Goal: Task Accomplishment & Management: Complete application form

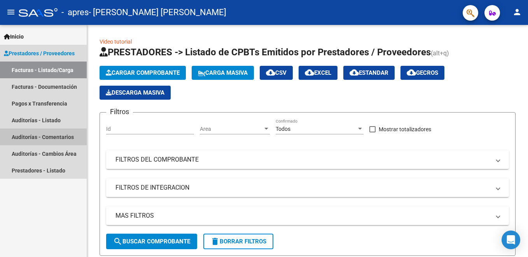
click at [37, 139] on link "Auditorías - Comentarios" at bounding box center [43, 136] width 87 height 17
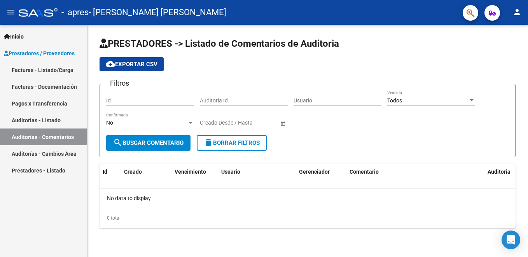
drag, startPoint x: 528, startPoint y: 46, endPoint x: 528, endPoint y: 58, distance: 11.3
click at [528, 58] on html "menu - apres - [PERSON_NAME] [PERSON_NAME] person Inicio Instructivos Contacto …" at bounding box center [264, 128] width 528 height 257
click at [512, 242] on icon "Open Intercom Messenger" at bounding box center [510, 239] width 9 height 10
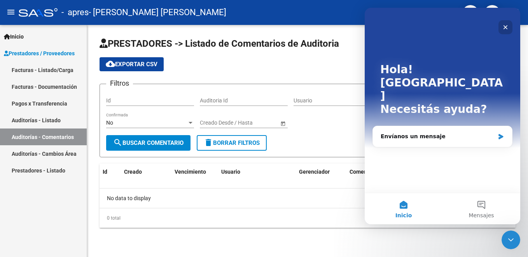
click at [505, 26] on icon "Cerrar" at bounding box center [505, 27] width 6 height 6
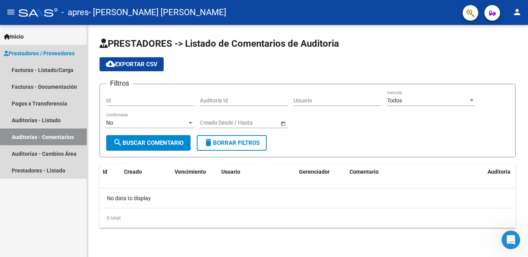
click at [38, 51] on span "Prestadores / Proveedores" at bounding box center [39, 53] width 71 height 9
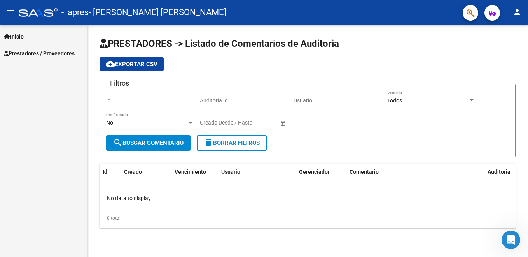
click at [16, 33] on span "Inicio" at bounding box center [14, 36] width 20 height 9
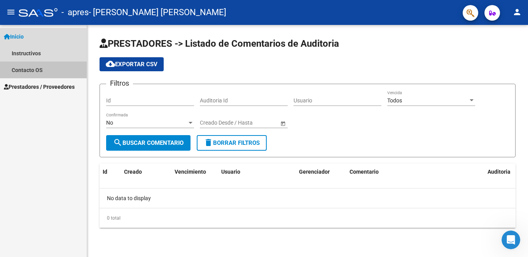
click at [26, 67] on link "Contacto OS" at bounding box center [43, 69] width 87 height 17
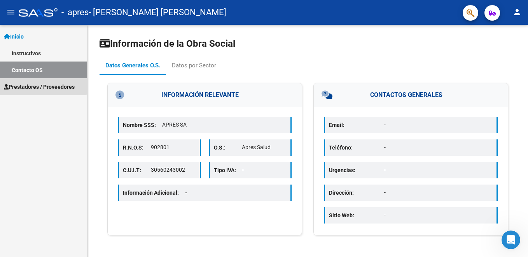
click at [17, 84] on span "Prestadores / Proveedores" at bounding box center [39, 86] width 71 height 9
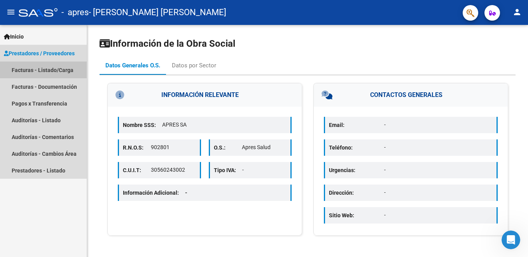
click at [40, 70] on link "Facturas - Listado/Carga" at bounding box center [43, 69] width 87 height 17
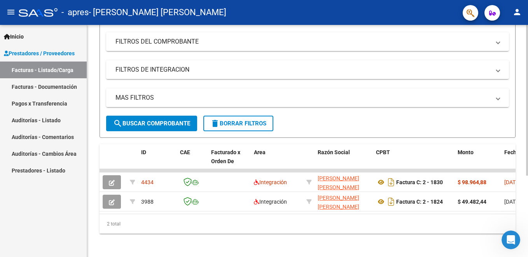
click at [528, 210] on html "menu - apres - [PERSON_NAME] [PERSON_NAME] person Inicio Instructivos Contacto …" at bounding box center [264, 128] width 528 height 257
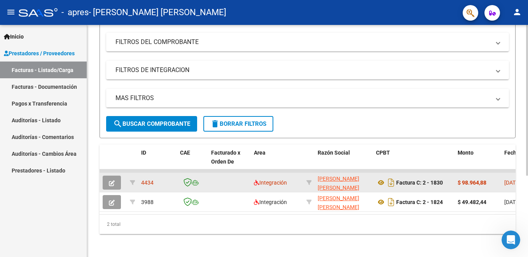
click at [106, 183] on button "button" at bounding box center [112, 182] width 18 height 14
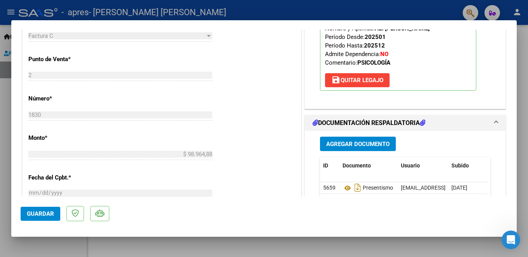
scroll to position [365, 0]
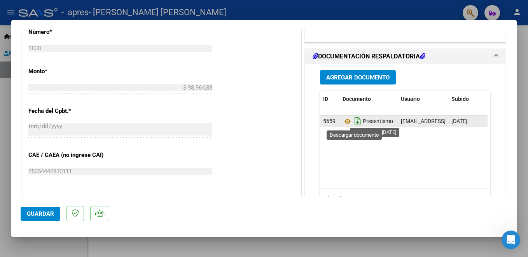
click at [354, 122] on icon "Descargar documento" at bounding box center [358, 121] width 10 height 12
click at [353, 124] on icon "Descargar documento" at bounding box center [358, 121] width 10 height 12
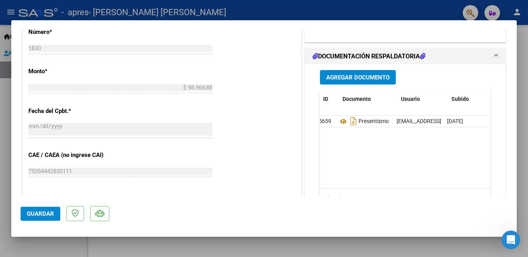
scroll to position [0, 0]
click at [353, 123] on icon "Descargar documento" at bounding box center [358, 121] width 10 height 12
click at [356, 122] on icon "Descargar documento" at bounding box center [358, 121] width 10 height 12
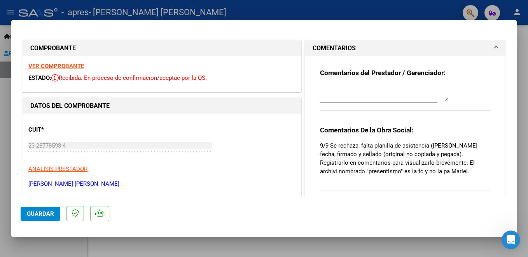
click at [526, 74] on div at bounding box center [264, 128] width 528 height 257
type input "$ 0,00"
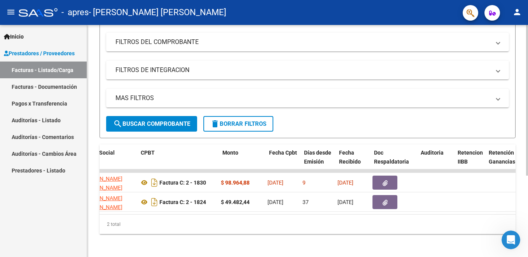
scroll to position [0, 231]
